Goal: Task Accomplishment & Management: Manage account settings

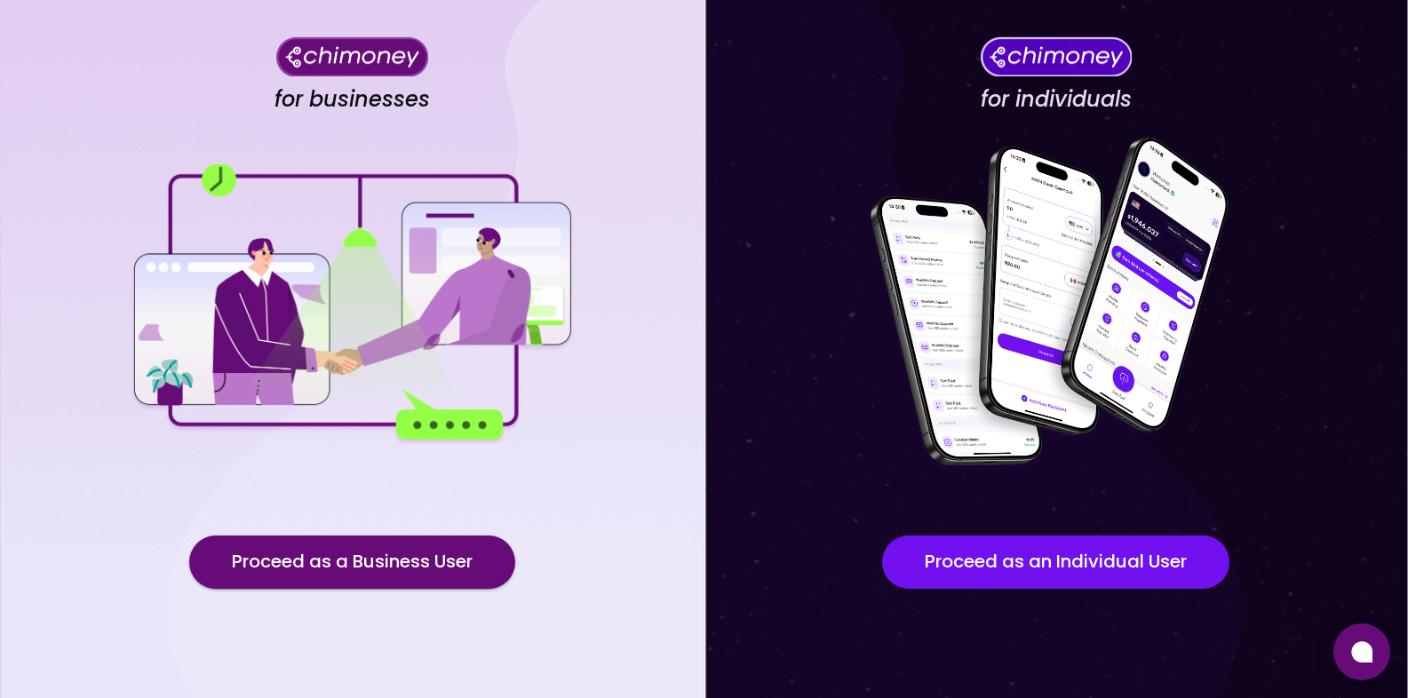
scroll to position [104, 0]
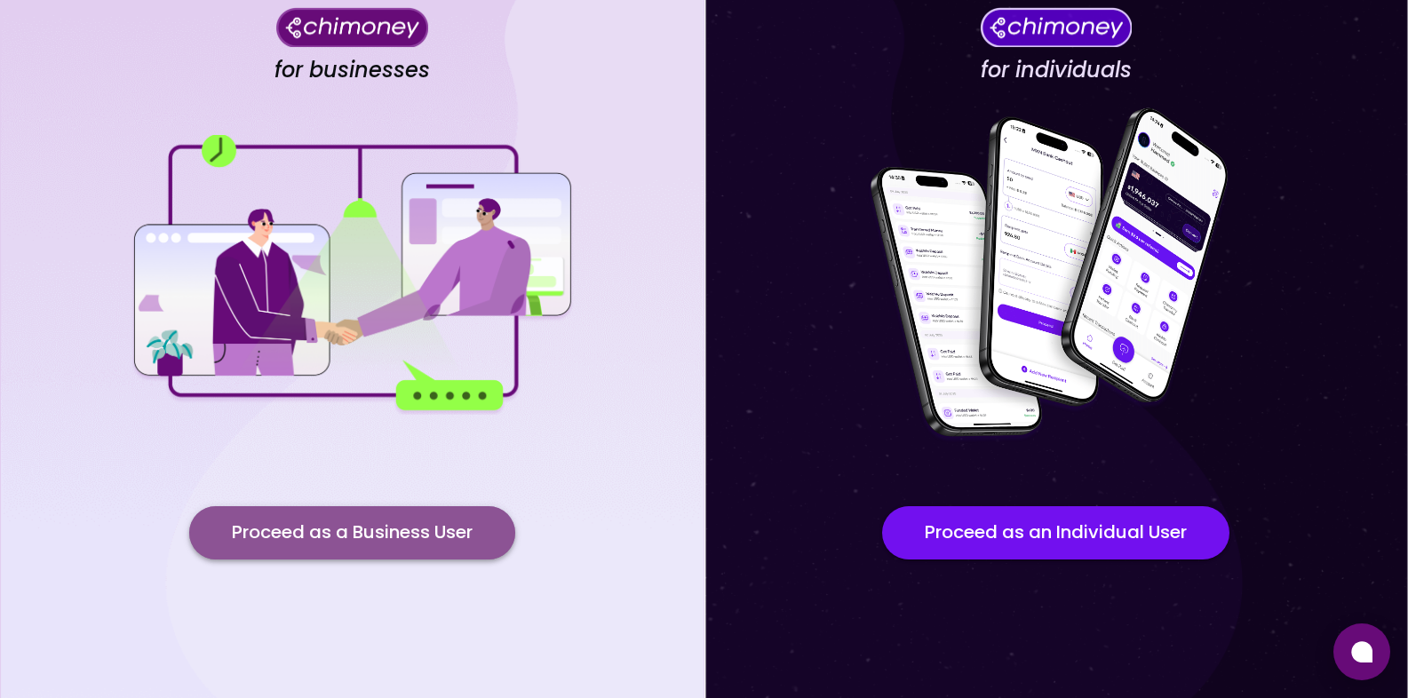
click at [415, 538] on button "Proceed as a Business User" at bounding box center [352, 532] width 326 height 53
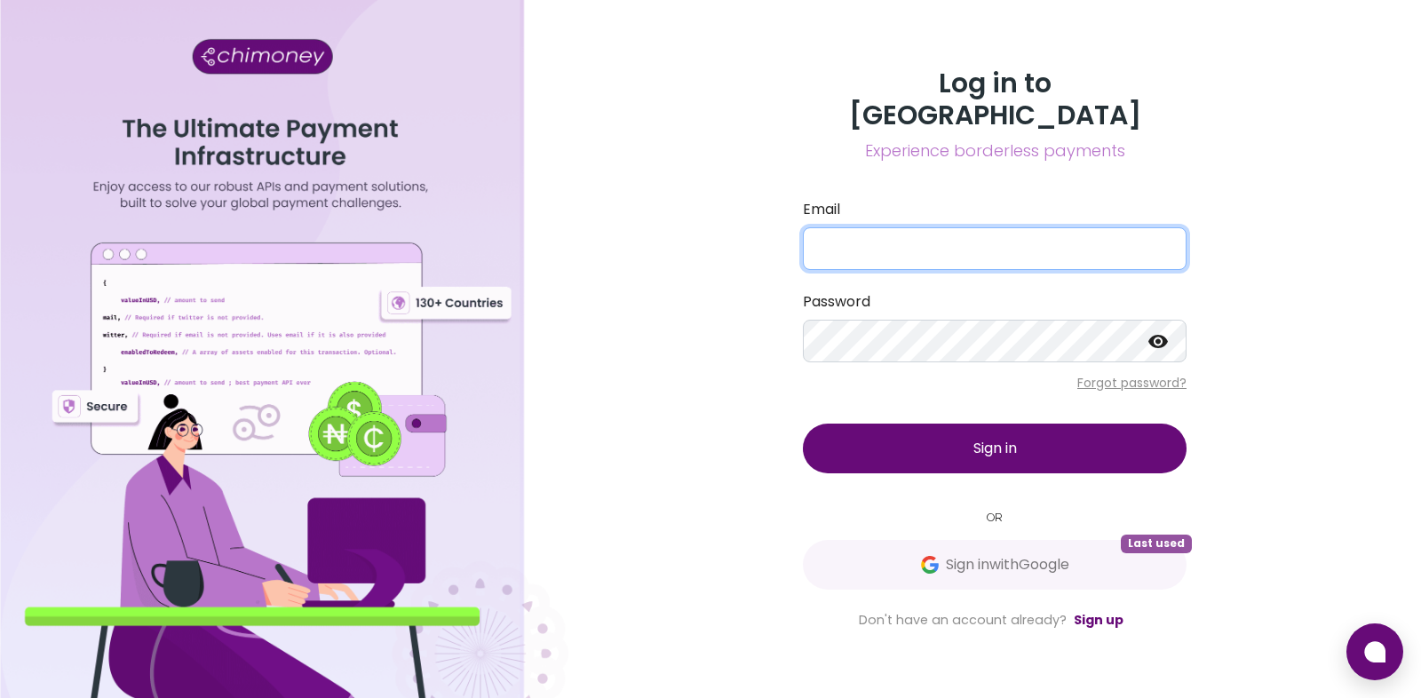
type input "[PERSON_NAME][EMAIL_ADDRESS][DOMAIN_NAME]"
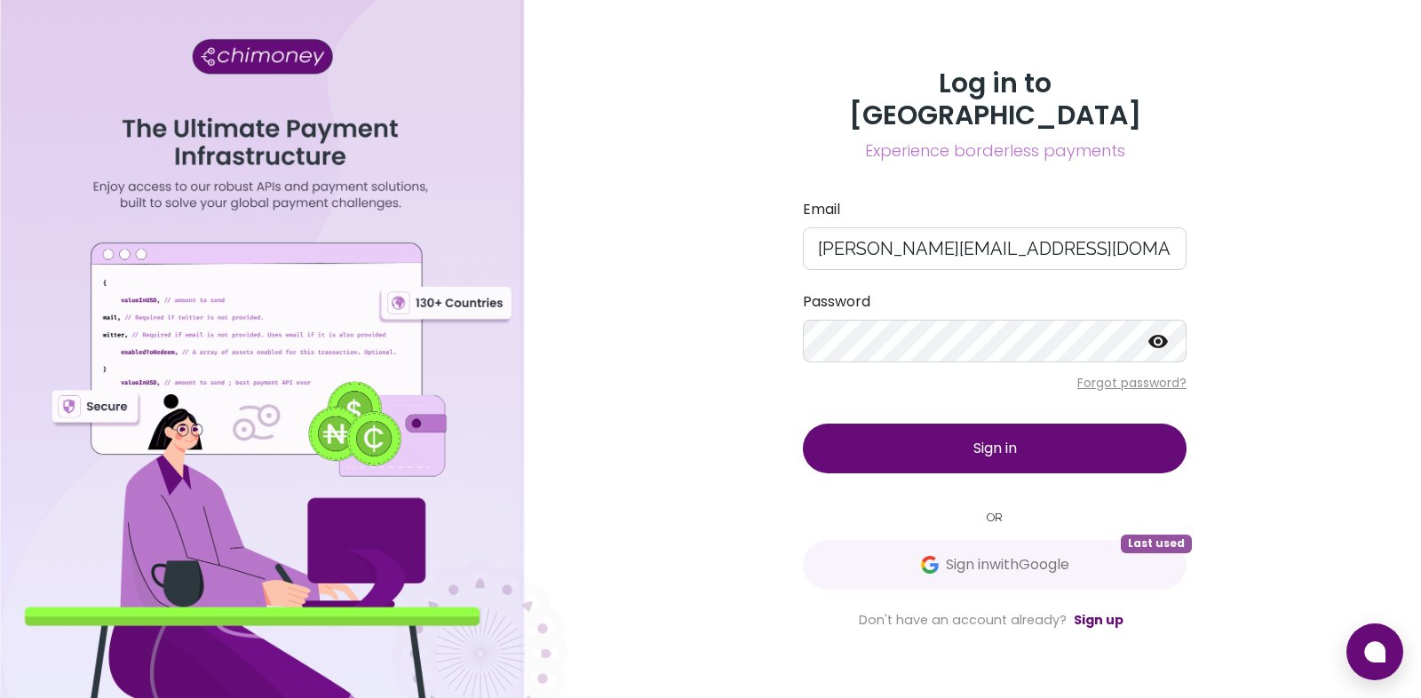
click at [996, 438] on span "Sign in" at bounding box center [995, 448] width 44 height 20
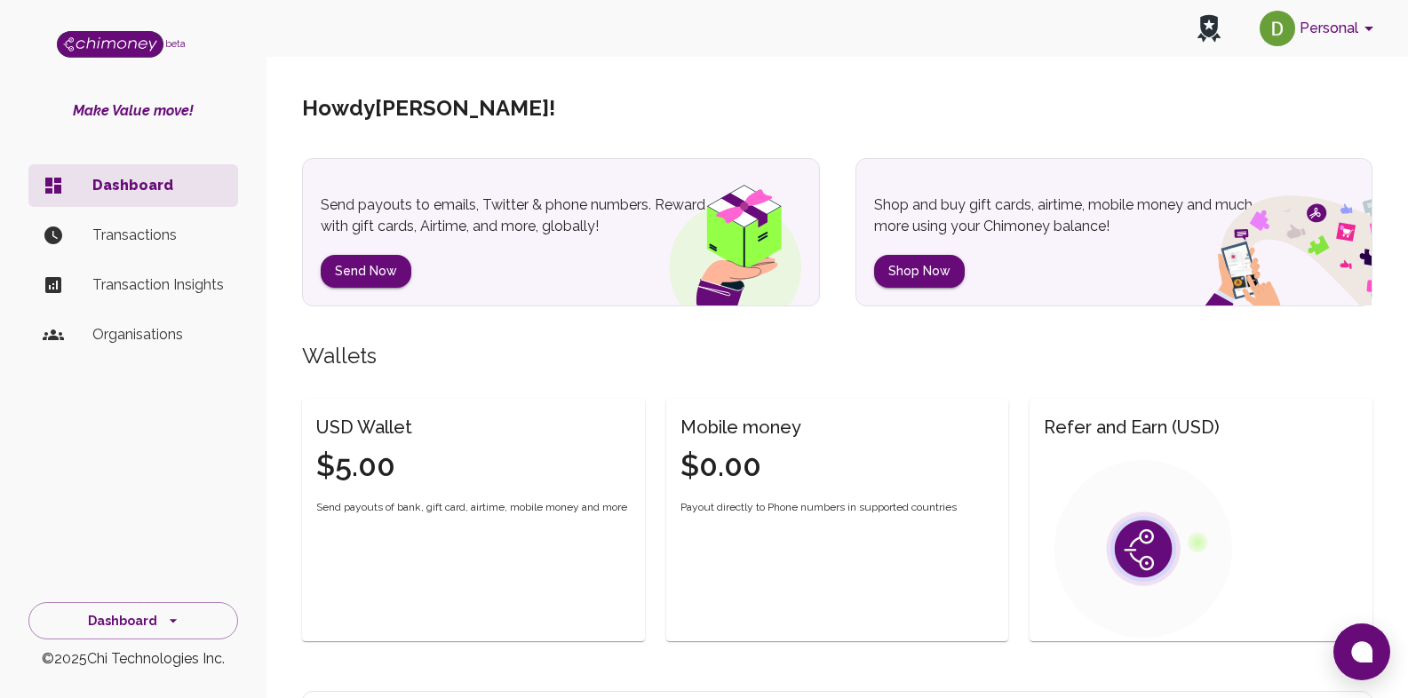
click at [1342, 33] on button "Personal" at bounding box center [1319, 28] width 134 height 46
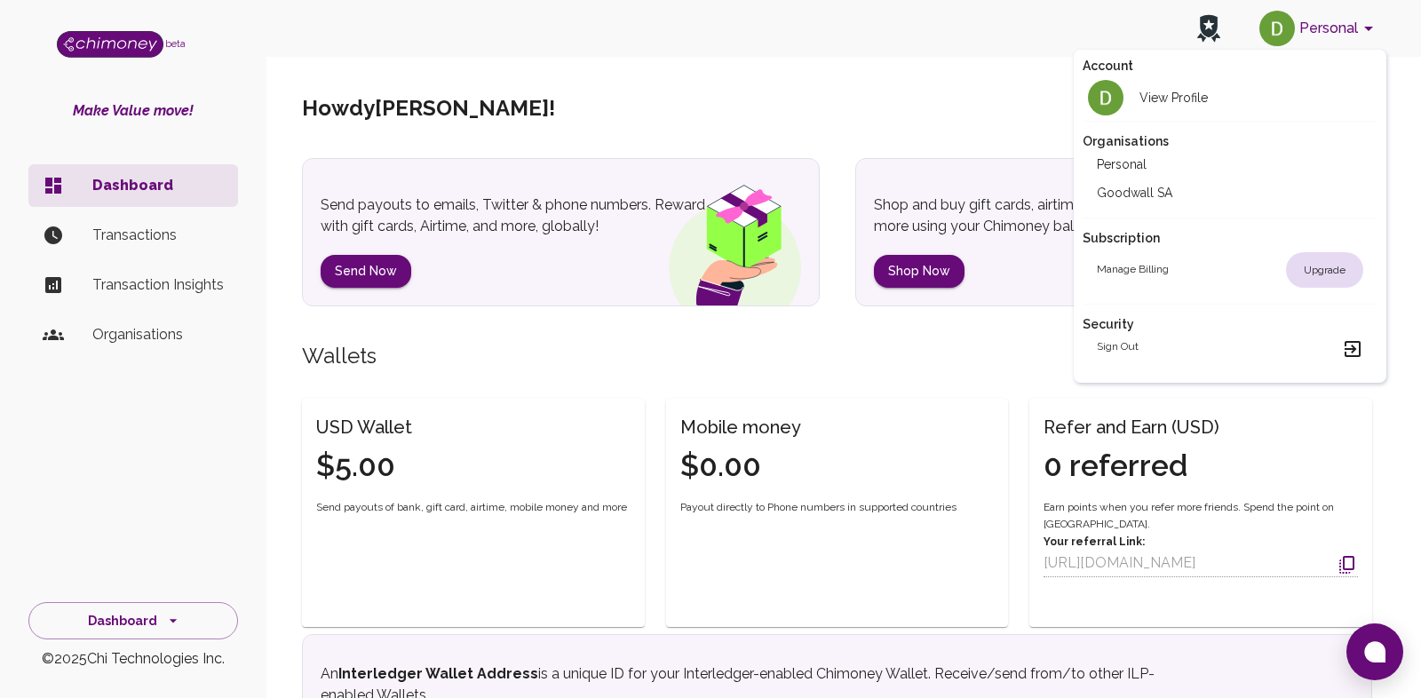
click at [1116, 210] on div "Organisations Personal Goodwall SA" at bounding box center [1231, 169] width 296 height 97
click at [1123, 195] on li "Goodwall SA" at bounding box center [1231, 193] width 296 height 28
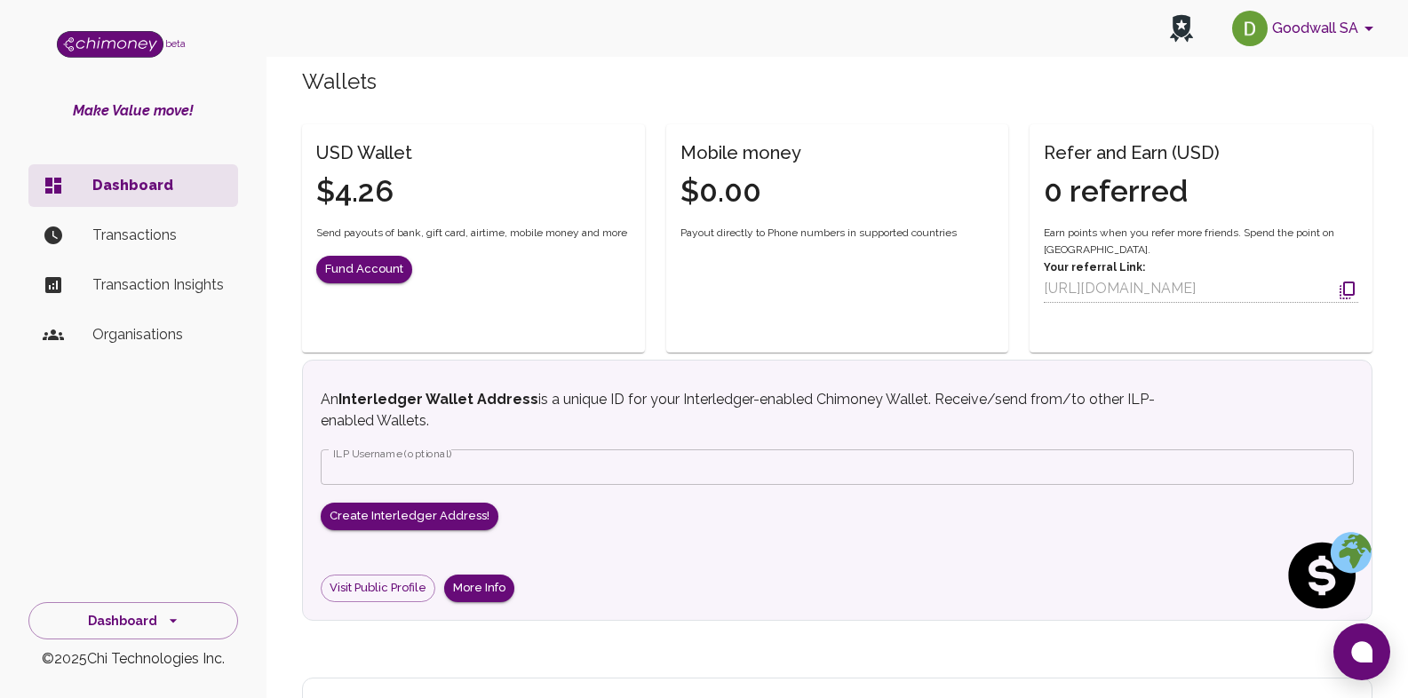
scroll to position [320, 0]
